Goal: Information Seeking & Learning: Learn about a topic

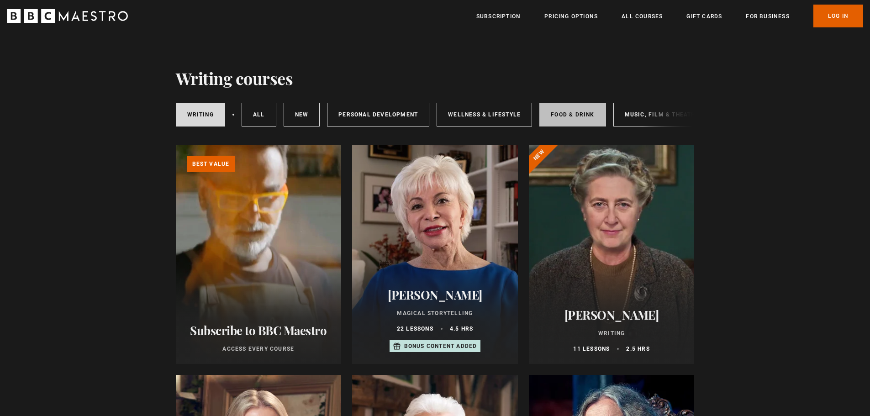
click at [578, 124] on link "Food & Drink" at bounding box center [573, 115] width 66 height 24
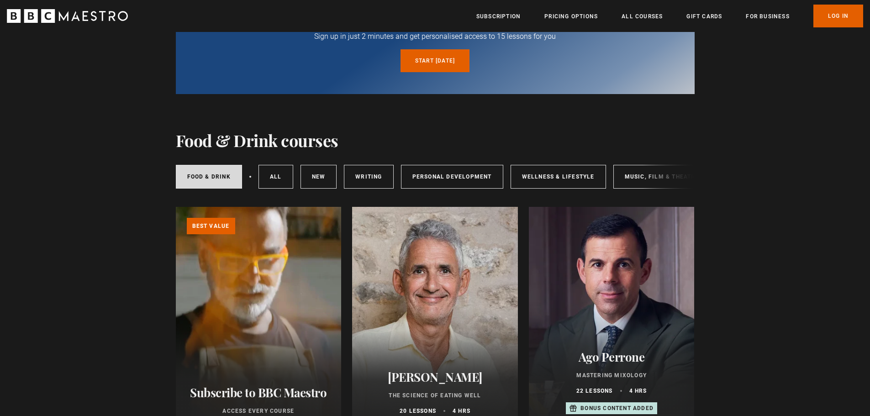
scroll to position [46, 0]
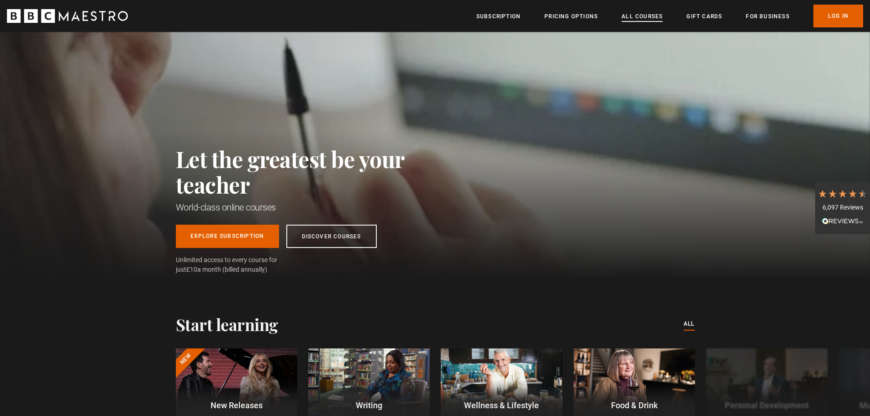
click at [638, 20] on link "All Courses" at bounding box center [642, 16] width 41 height 9
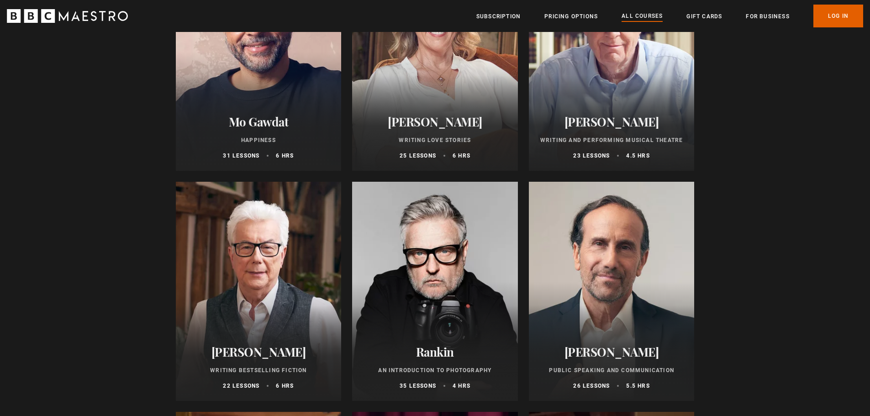
scroll to position [1964, 0]
